Goal: Task Accomplishment & Management: Complete application form

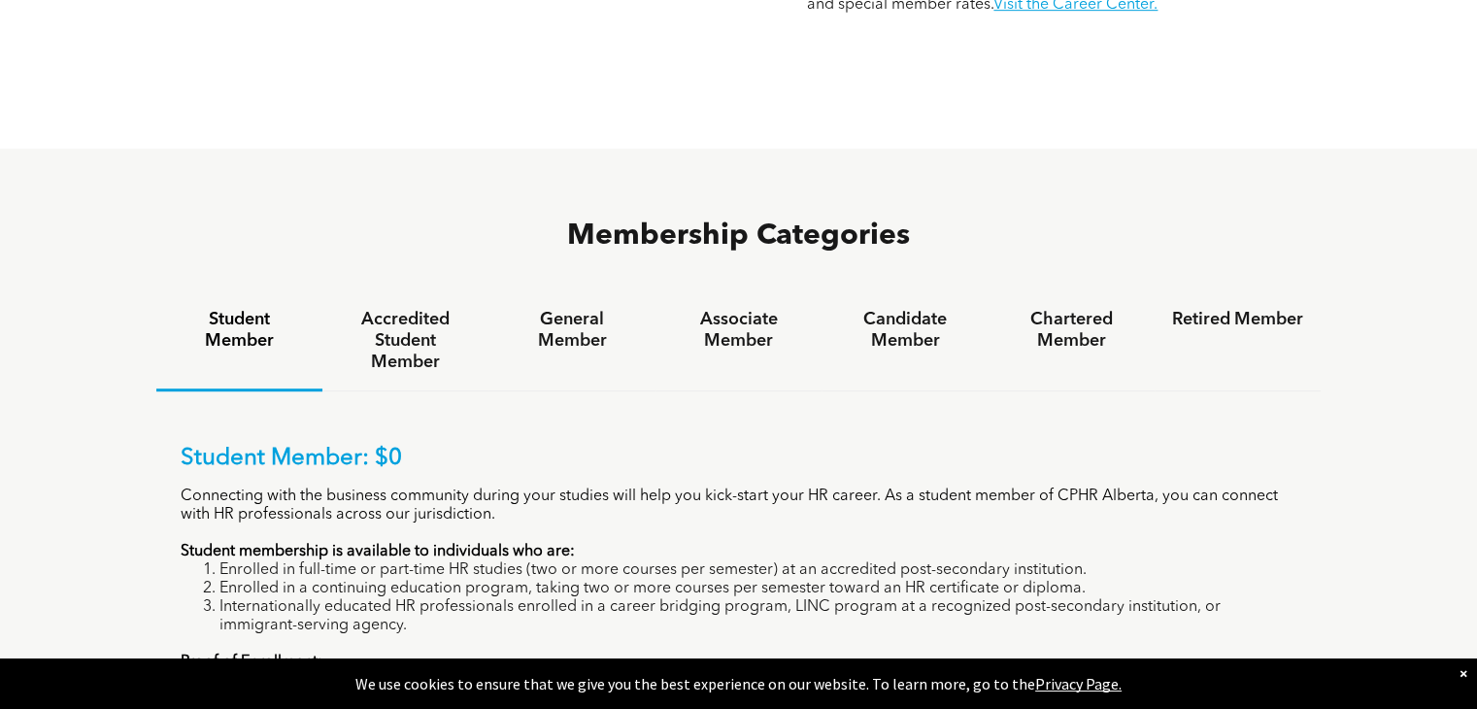
scroll to position [1137, 0]
click at [424, 308] on h4 "Accredited Student Member" at bounding box center [405, 340] width 131 height 64
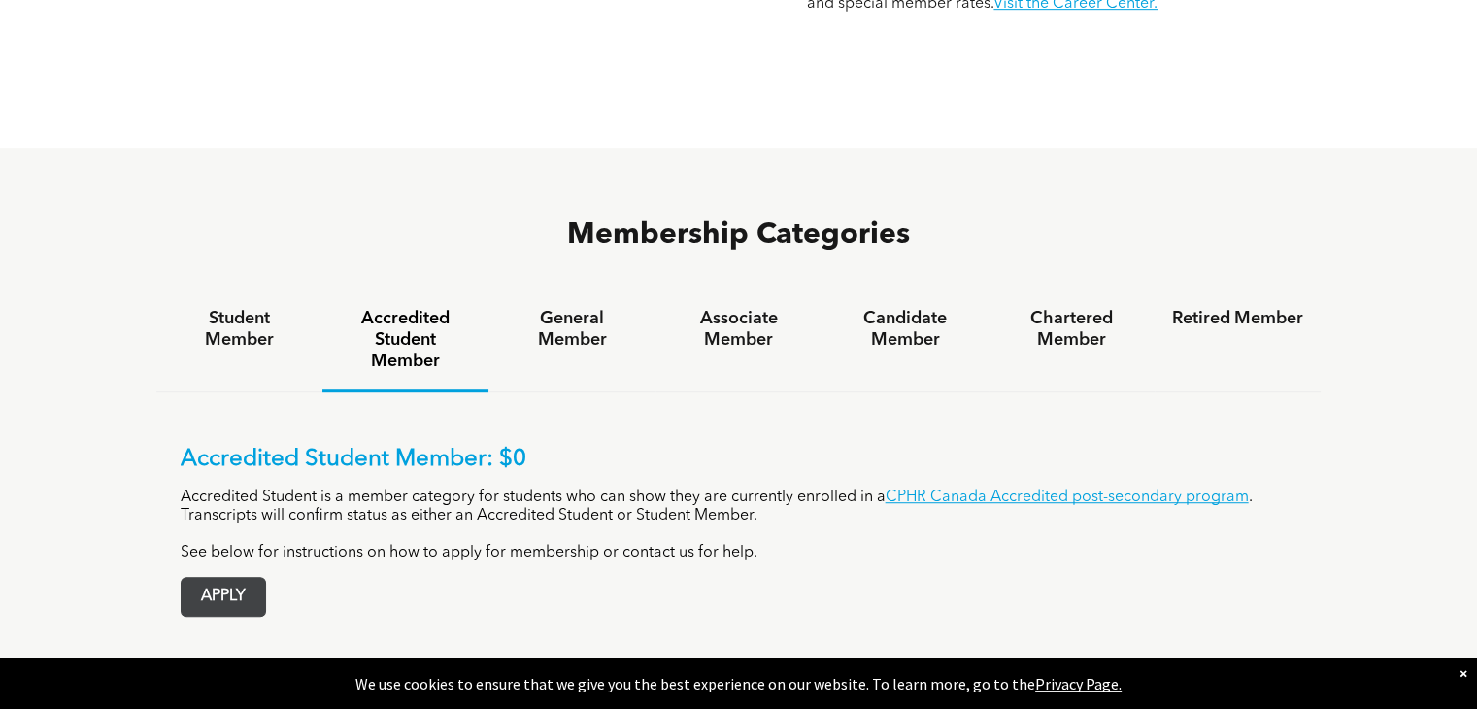
click at [226, 578] on span "APPLY" at bounding box center [224, 597] width 84 height 38
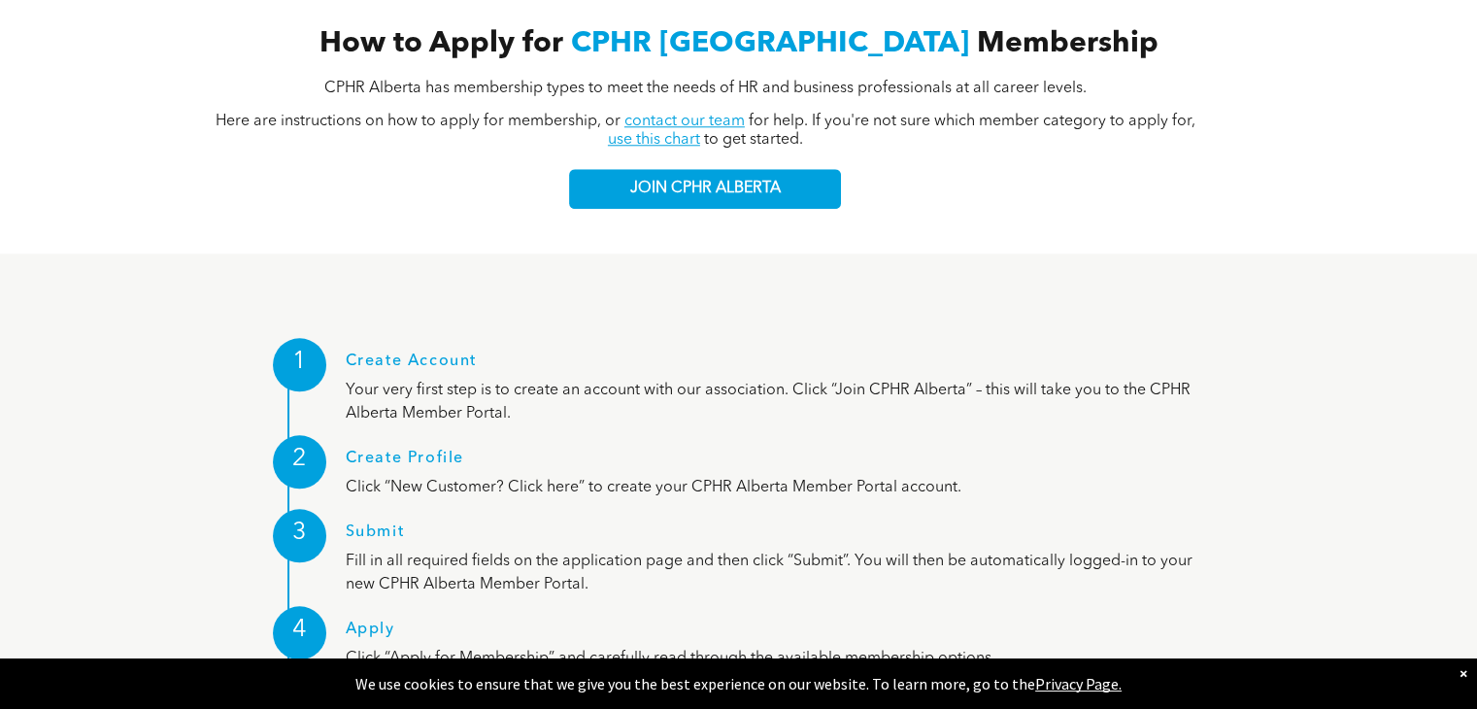
scroll to position [1958, 0]
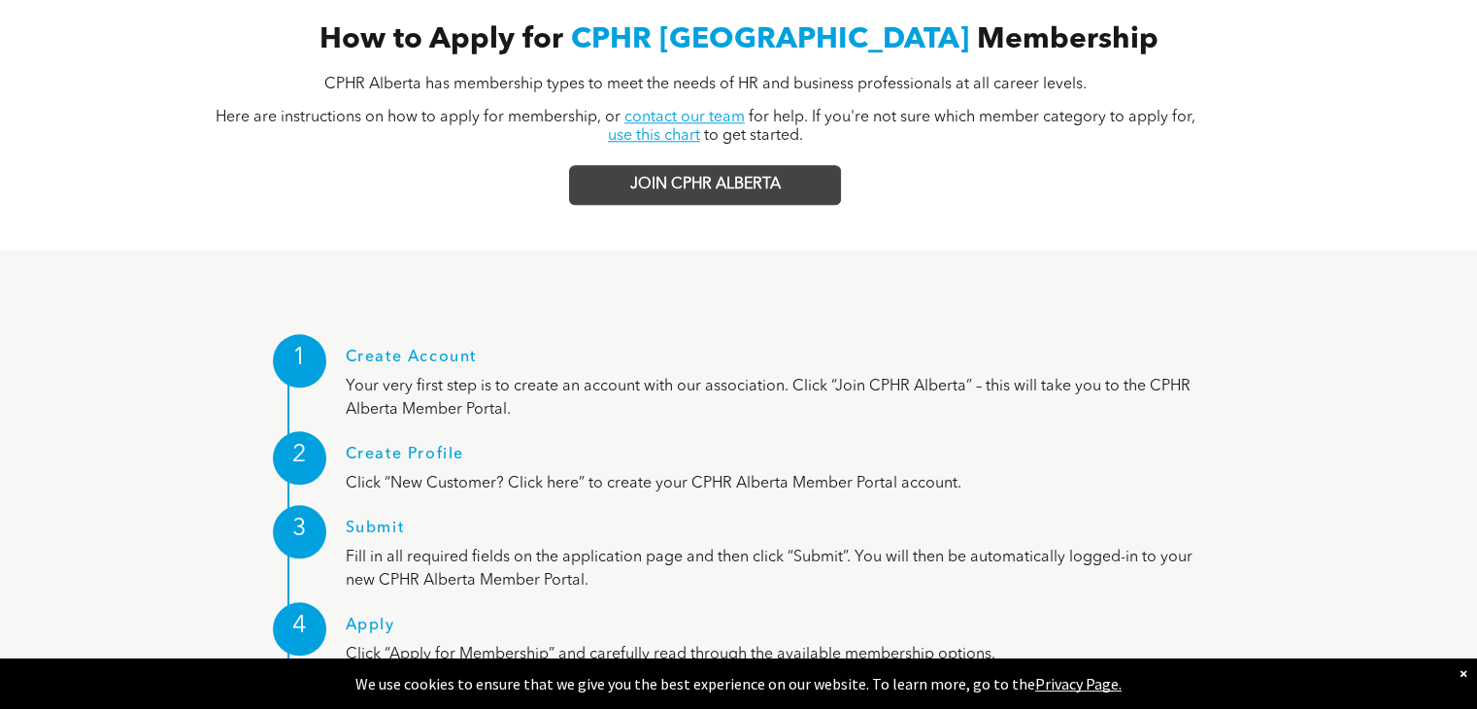
click at [713, 176] on span "JOIN CPHR ALBERTA" at bounding box center [705, 185] width 151 height 18
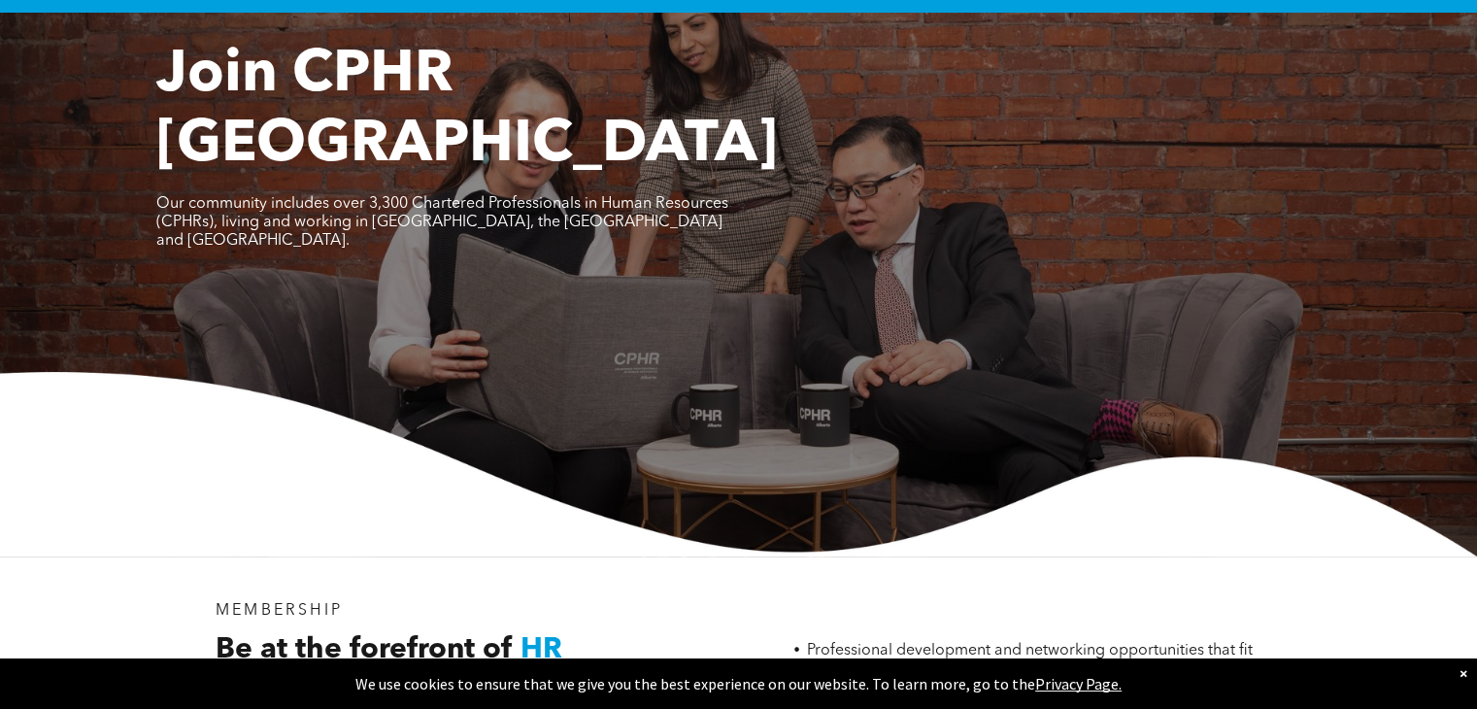
scroll to position [0, 0]
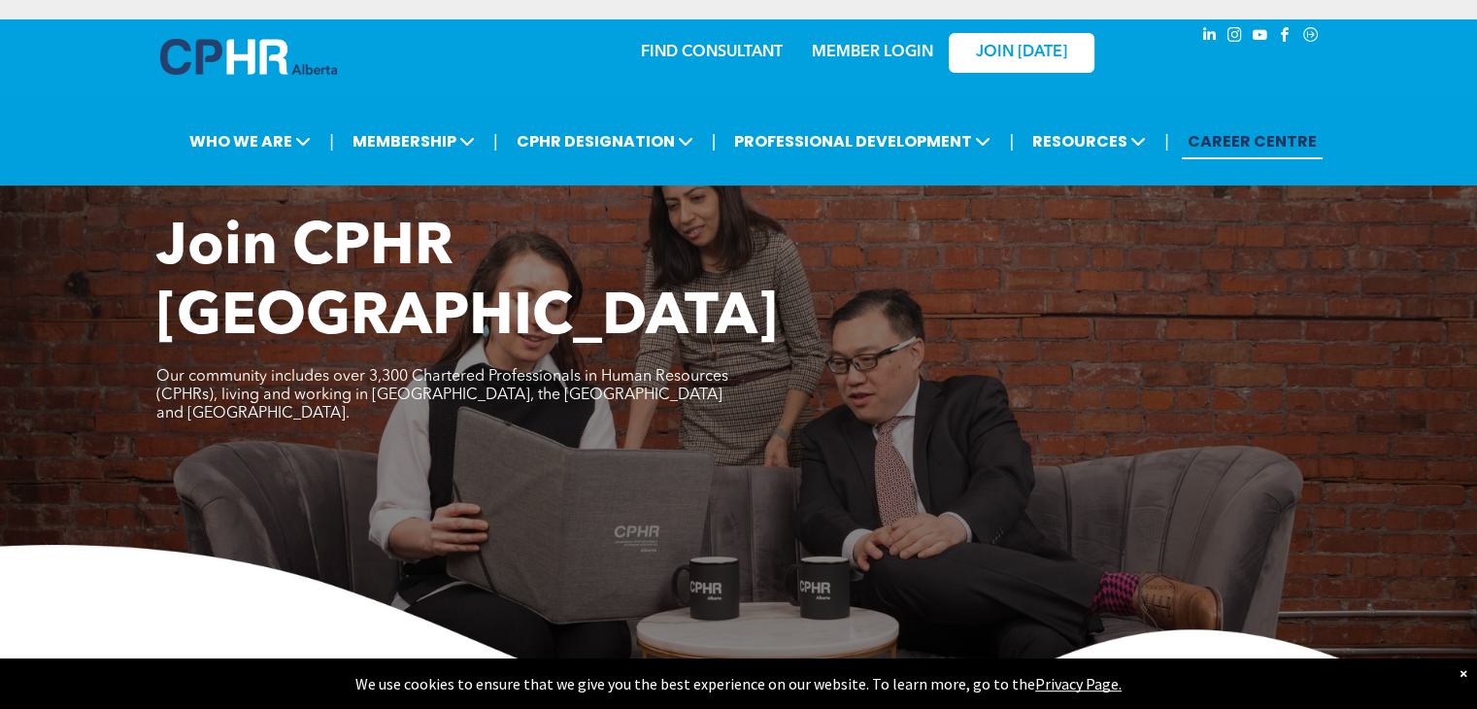
click at [1235, 142] on link "CAREER CENTRE" at bounding box center [1252, 141] width 141 height 36
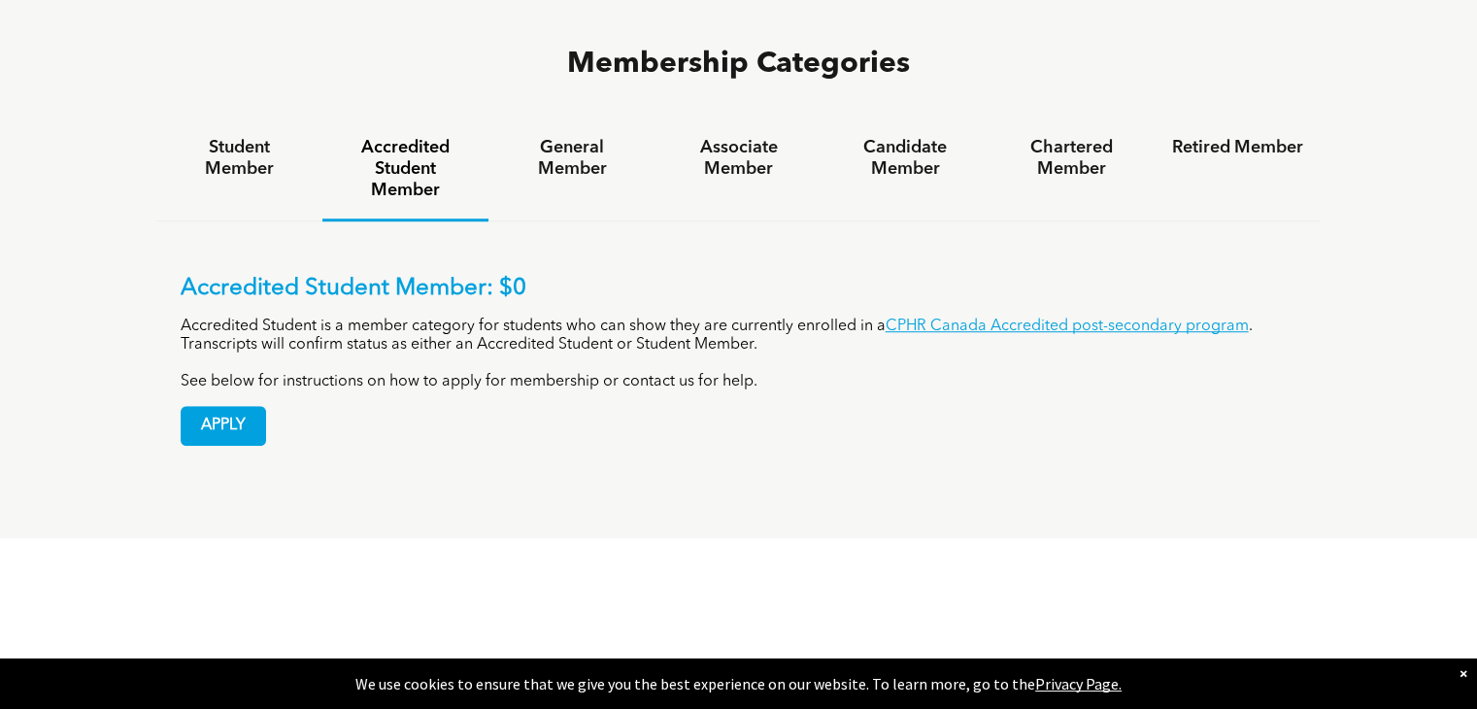
scroll to position [1307, 0]
click at [579, 138] on h4 "General Member" at bounding box center [571, 159] width 131 height 43
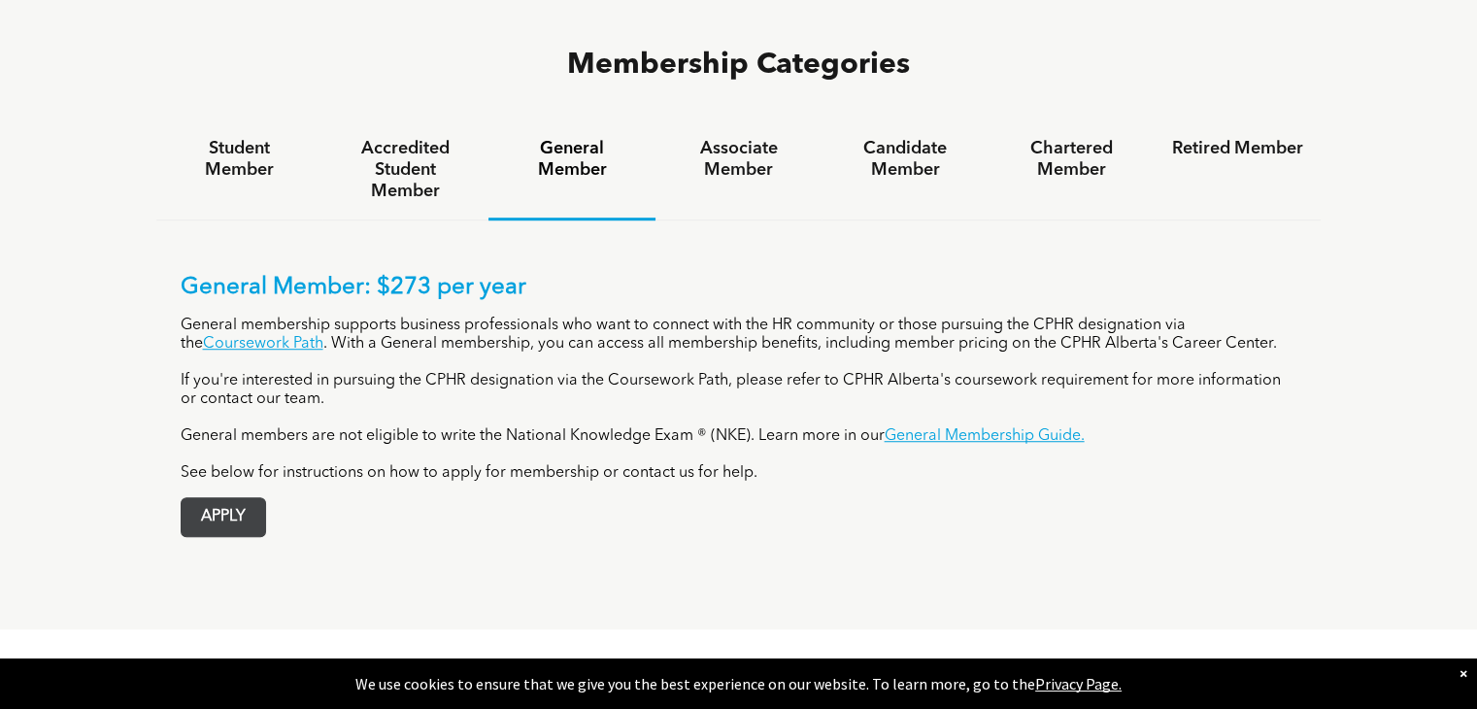
click at [241, 498] on span "APPLY" at bounding box center [224, 517] width 84 height 38
